Goal: Transaction & Acquisition: Purchase product/service

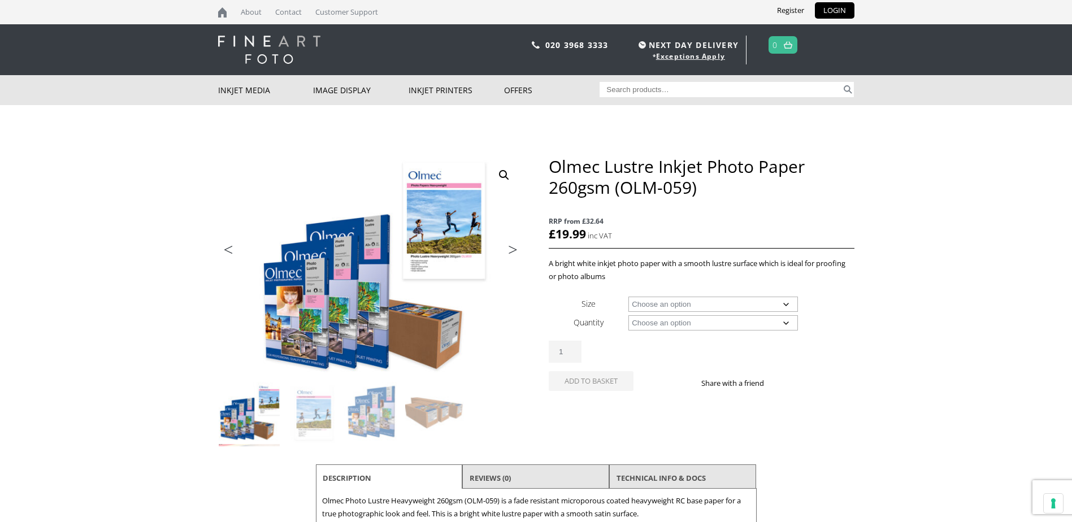
click at [784, 302] on select "Choose an option A4 Sheet A3 Sheet A3+ Sheet A2 Sheet 17" Wide Roll 24" Wide Ro…" at bounding box center [714, 304] width 170 height 15
click at [236, 431] on img at bounding box center [249, 412] width 61 height 61
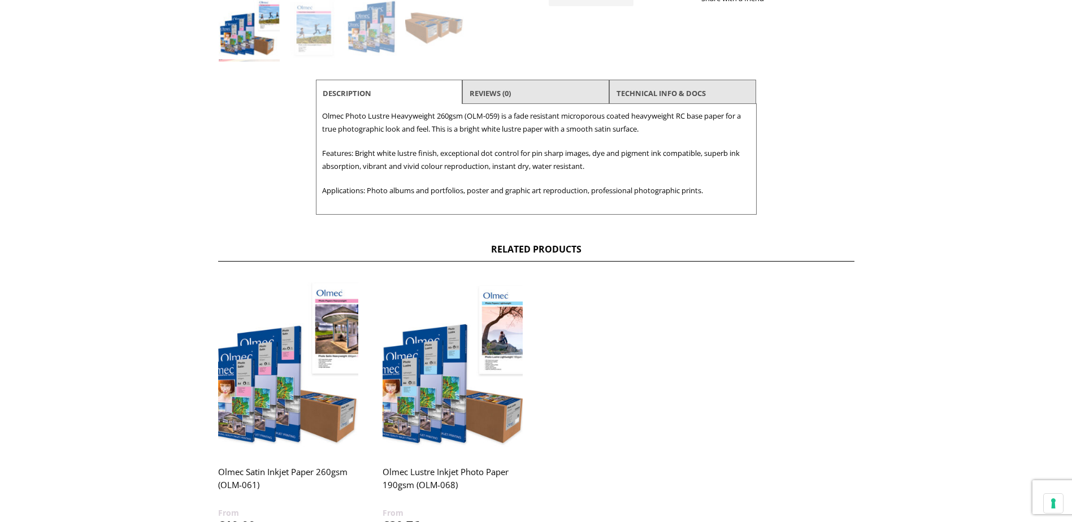
scroll to position [396, 0]
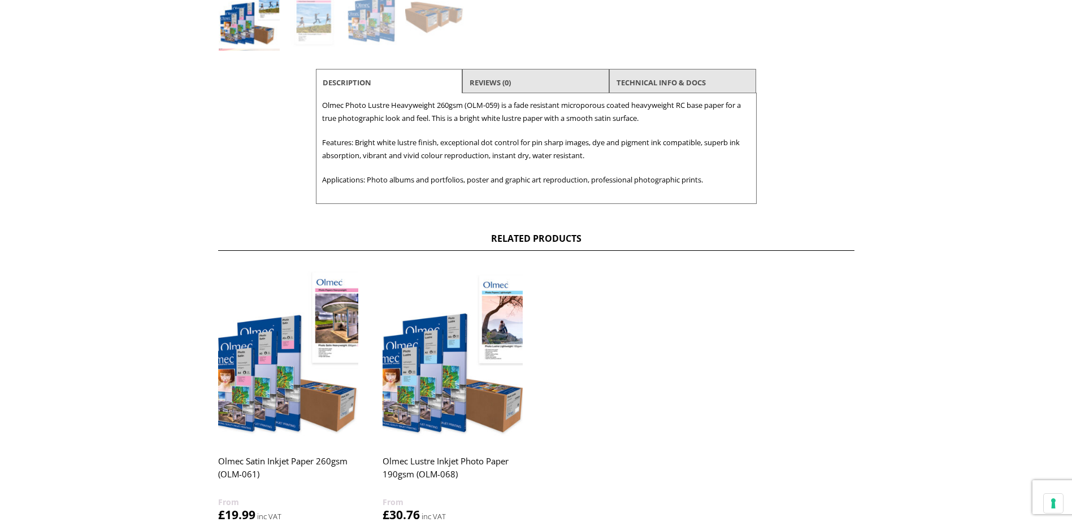
click at [450, 358] on img at bounding box center [453, 355] width 140 height 175
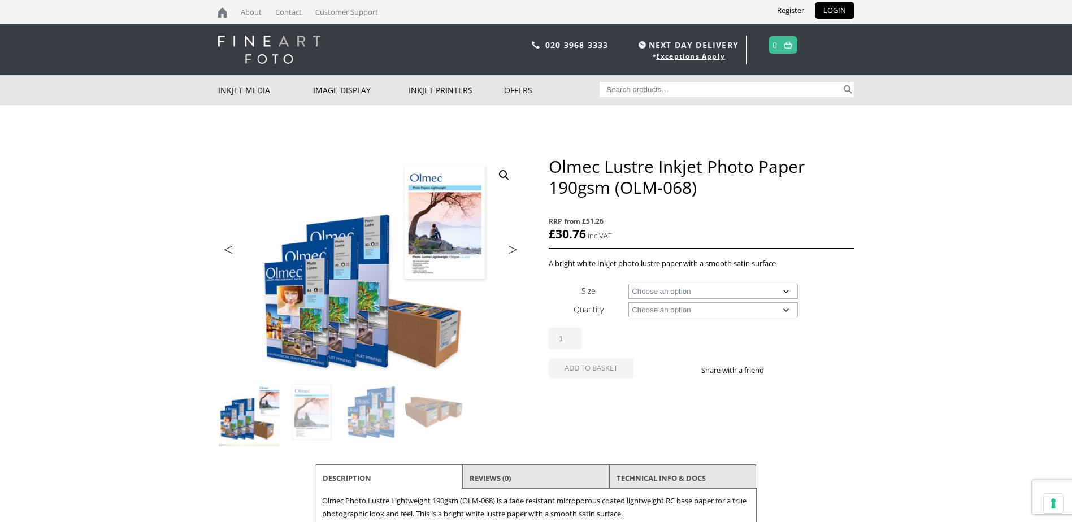
click at [786, 292] on select "Choose an option A4 Sheet A3 Sheet 17" Wide Roll 24" Wide Roll 36" Wide Roll 44…" at bounding box center [714, 291] width 170 height 15
click at [965, 288] on body "NEXT DAY DELIVERY * Exceptions Apply About Contact Customer Support Register LO…" at bounding box center [536, 261] width 1072 height 522
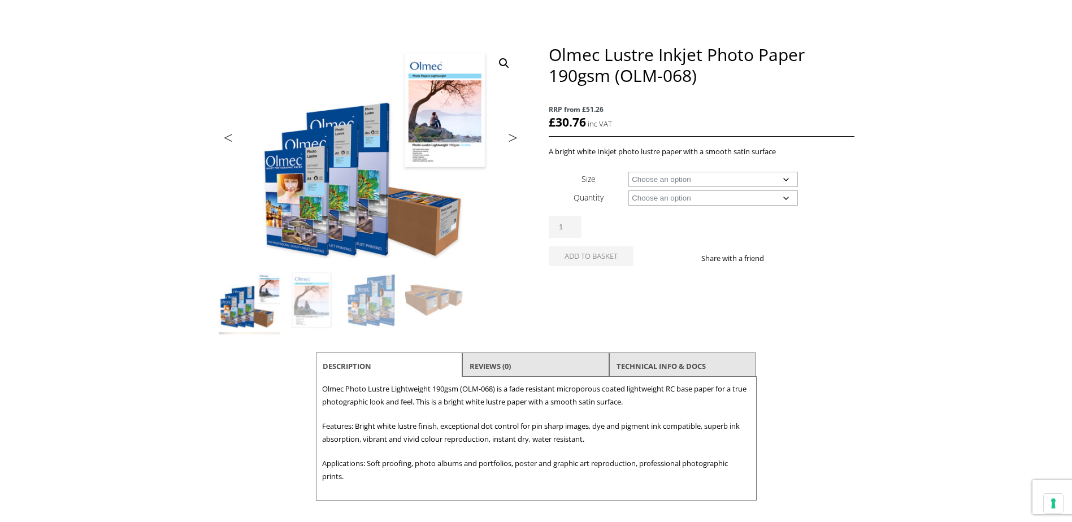
scroll to position [113, 0]
